Goal: Transaction & Acquisition: Subscribe to service/newsletter

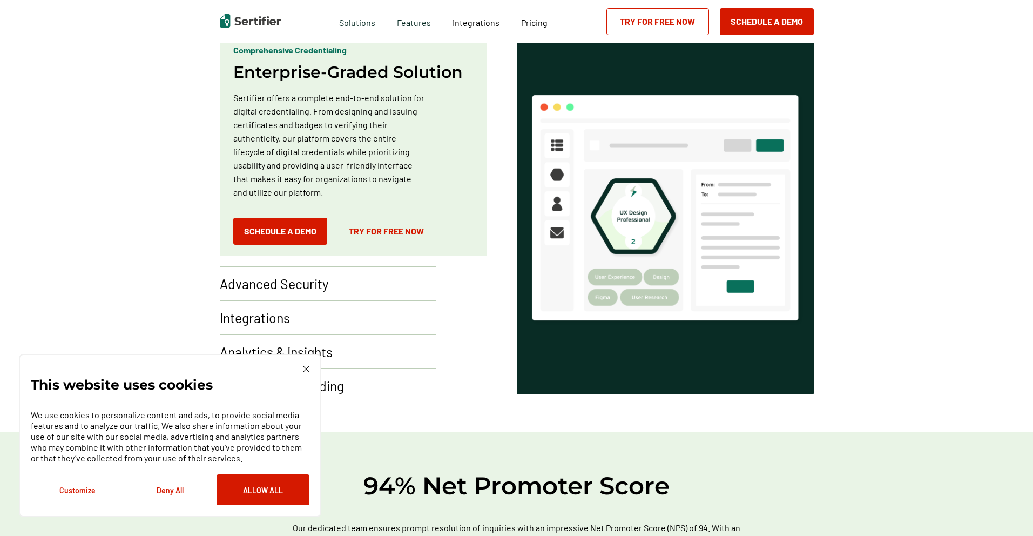
scroll to position [665, 0]
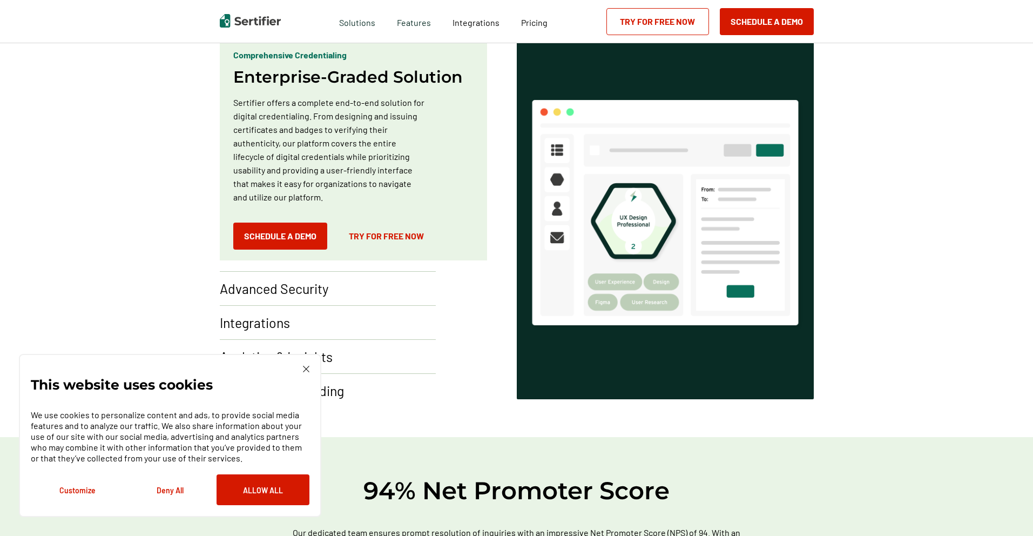
click at [394, 235] on link "Try for Free Now" at bounding box center [386, 235] width 97 height 27
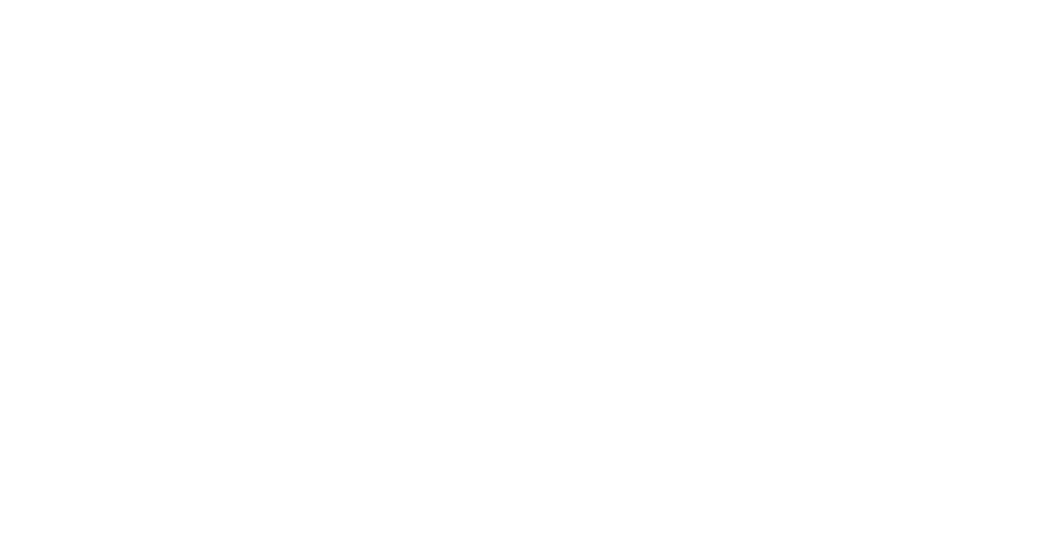
click at [250, 497] on html at bounding box center [518, 268] width 1037 height 536
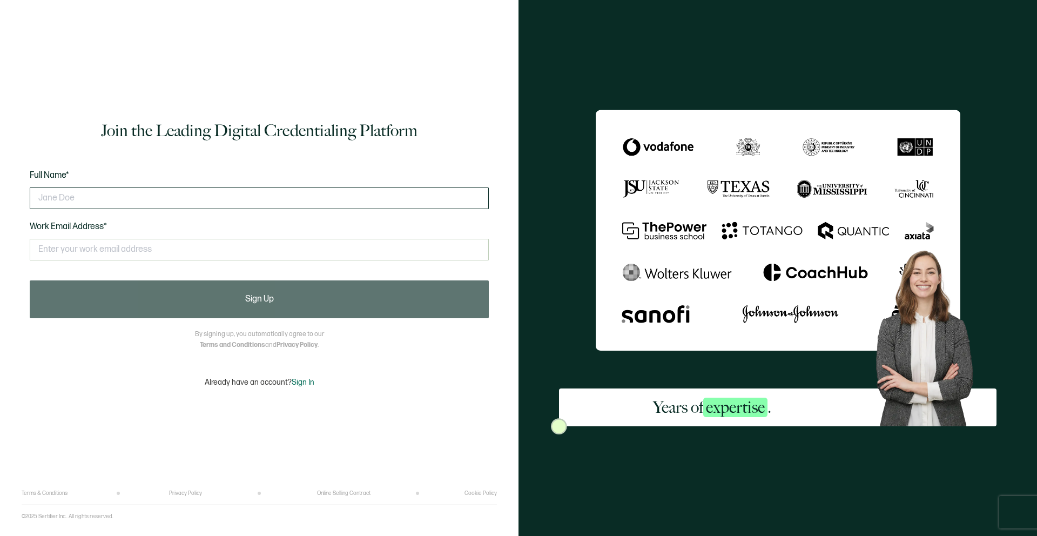
click at [240, 190] on input "text" at bounding box center [259, 198] width 459 height 22
click at [239, 198] on input "text" at bounding box center [259, 198] width 459 height 22
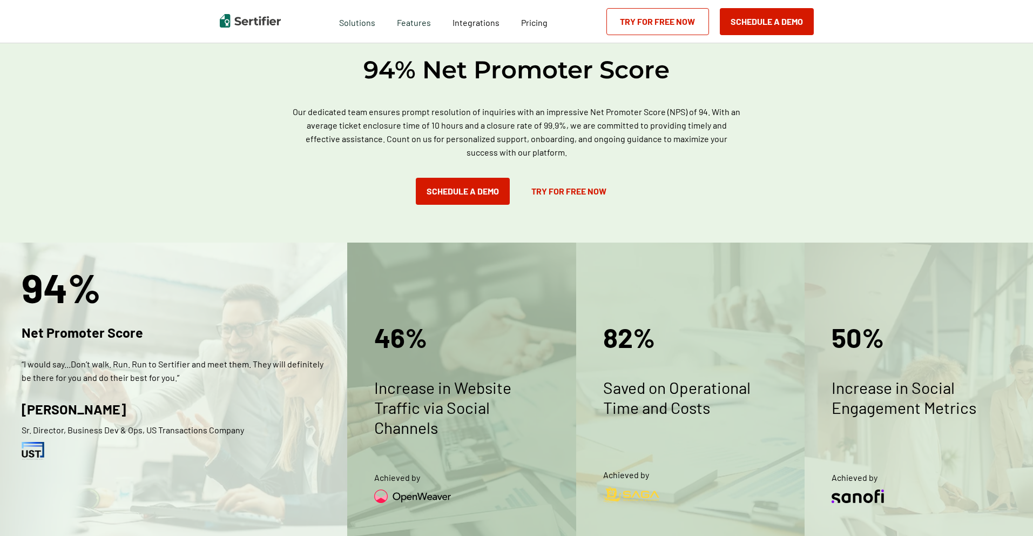
scroll to position [1078, 0]
